Goal: Navigation & Orientation: Understand site structure

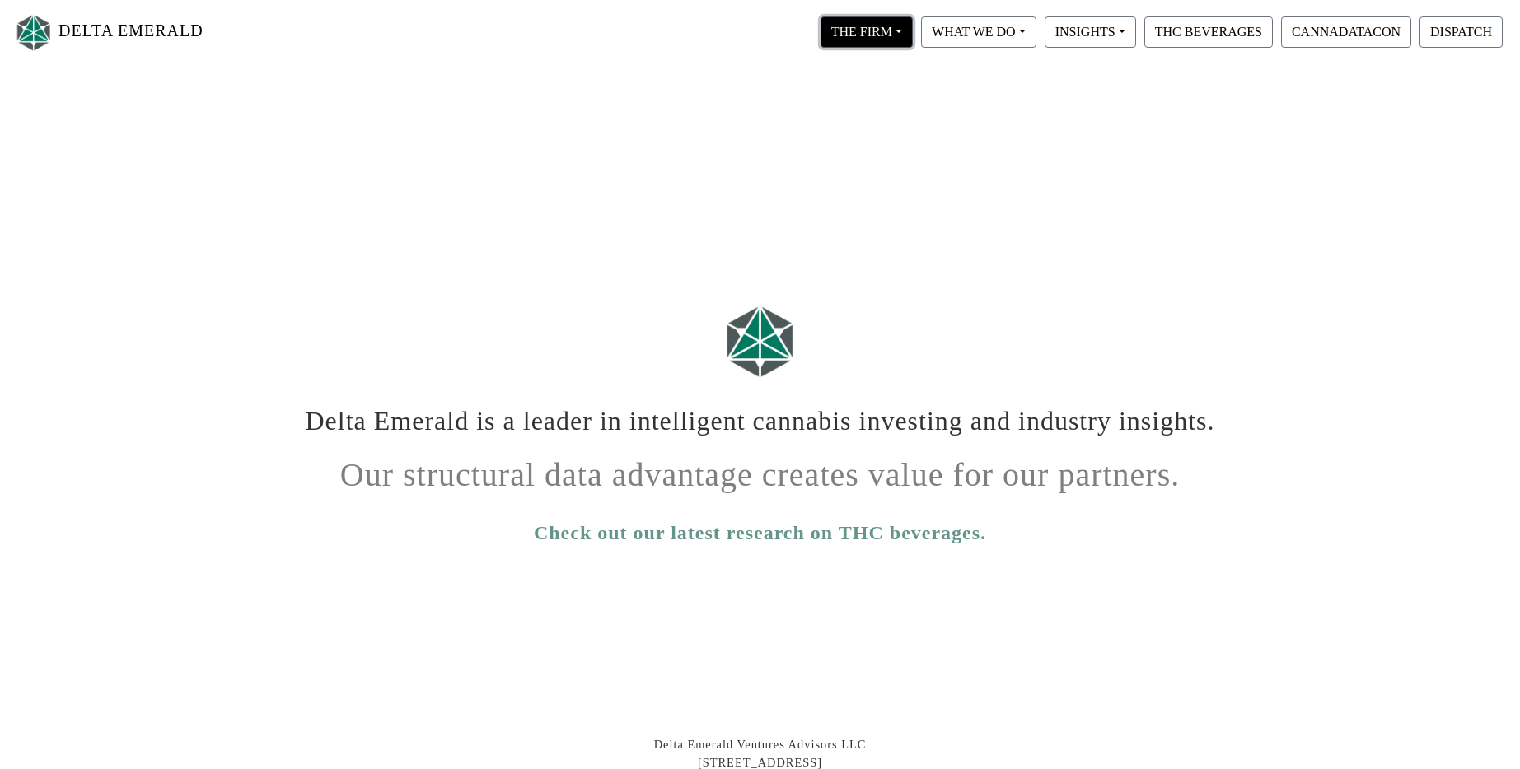
click at [863, 38] on button "THE FIRM" at bounding box center [867, 31] width 92 height 31
click at [861, 148] on link "Our Portfolio" at bounding box center [882, 153] width 130 height 26
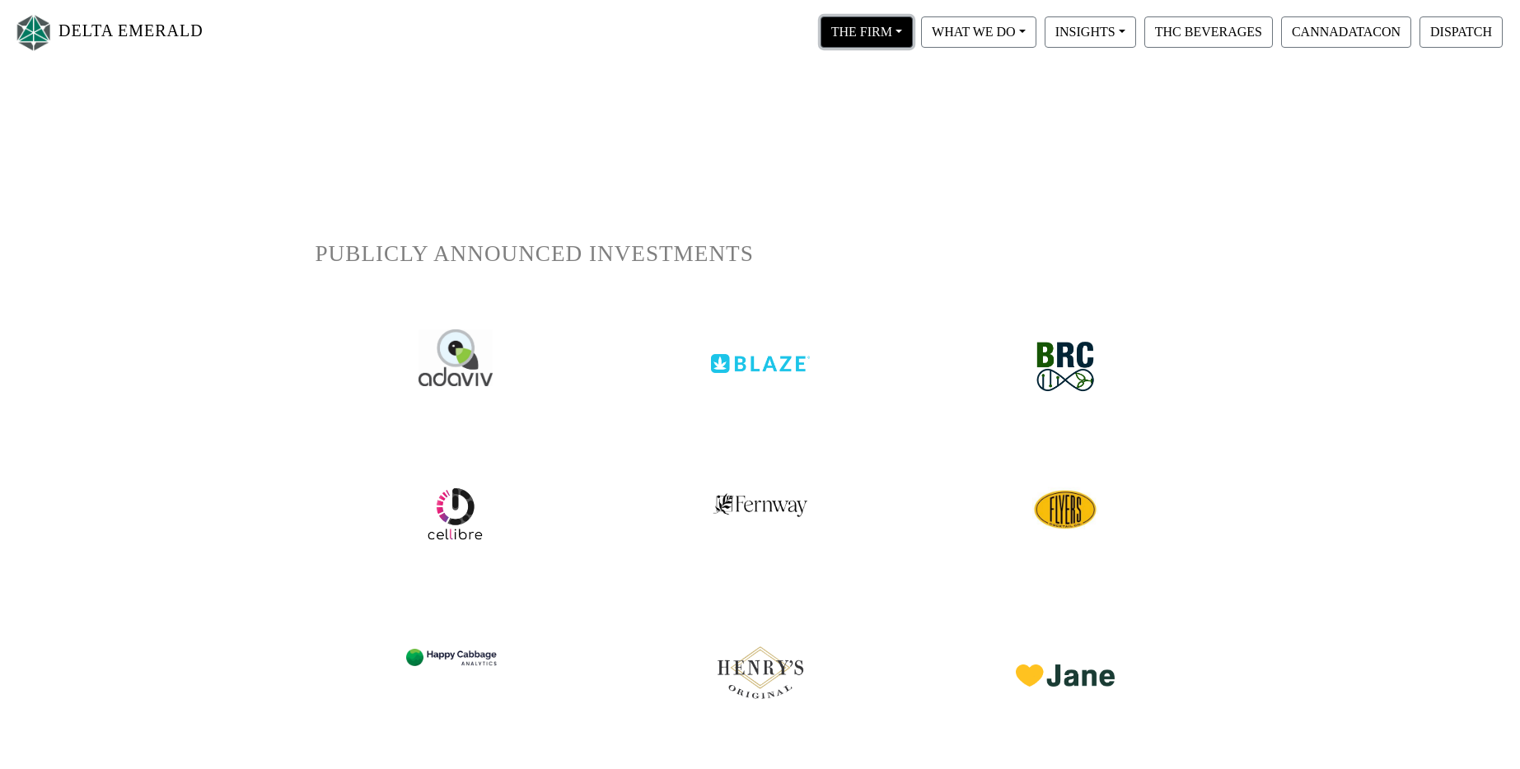
click at [852, 23] on button "THE FIRM" at bounding box center [867, 31] width 92 height 31
click at [869, 100] on link "Our People" at bounding box center [882, 100] width 130 height 26
